Goal: Information Seeking & Learning: Check status

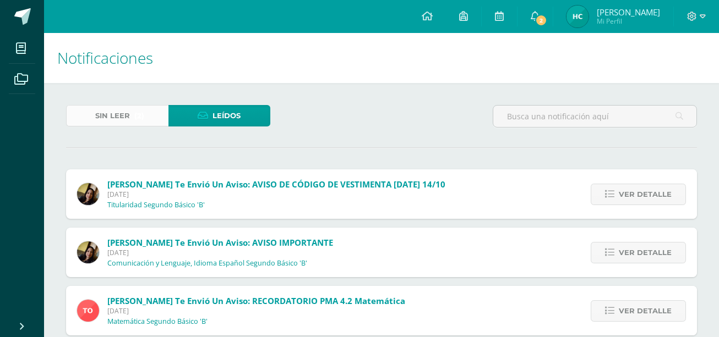
click at [124, 117] on span "Sin leer" at bounding box center [112, 116] width 35 height 20
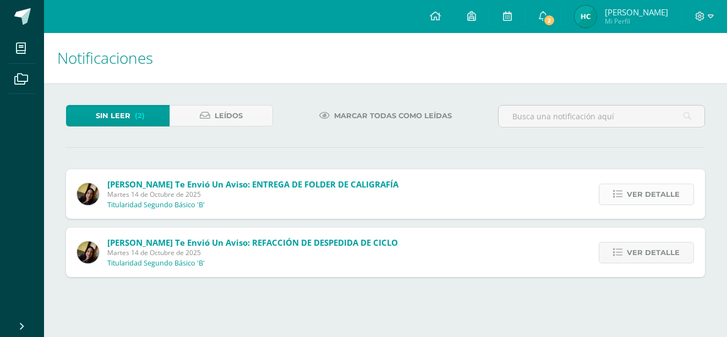
click at [648, 202] on span "Ver detalle" at bounding box center [653, 194] width 53 height 20
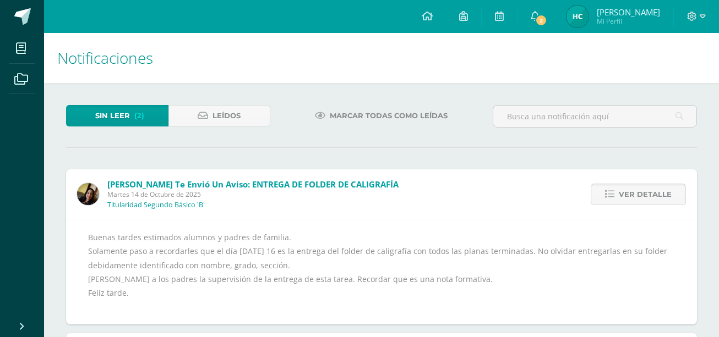
click at [648, 202] on span "Ver detalle" at bounding box center [644, 194] width 53 height 20
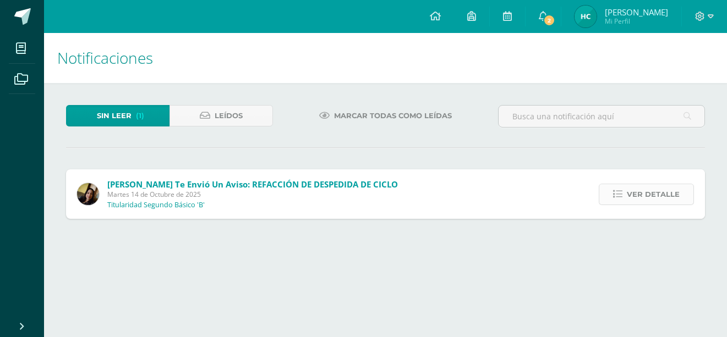
click at [648, 193] on span "Ver detalle" at bounding box center [653, 194] width 53 height 20
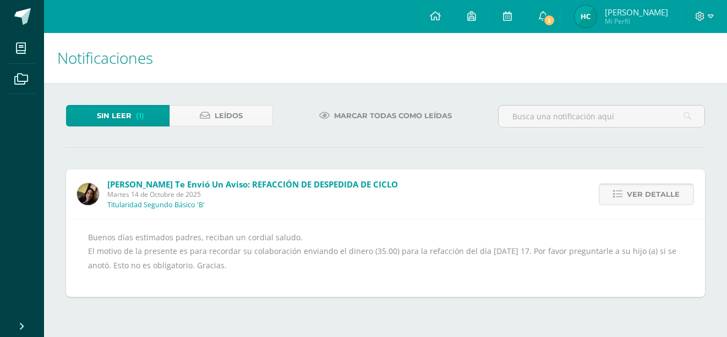
click at [648, 193] on span "Ver detalle" at bounding box center [653, 194] width 53 height 20
